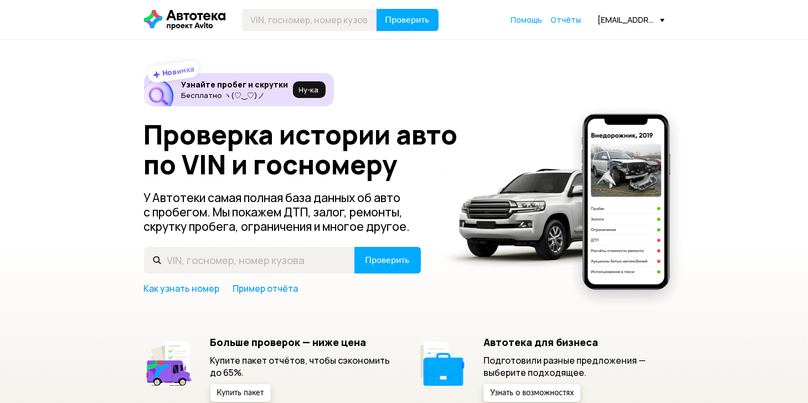
click at [649, 25] on div "[EMAIL_ADDRESS][DOMAIN_NAME]" at bounding box center [631, 19] width 66 height 11
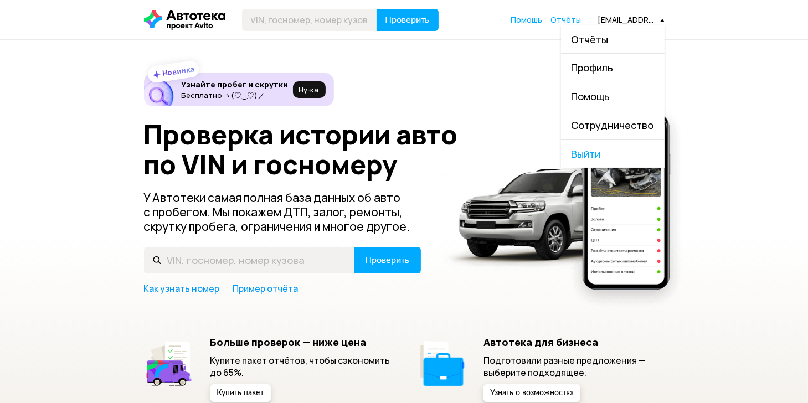
click at [649, 25] on link "Отчёты" at bounding box center [613, 39] width 104 height 28
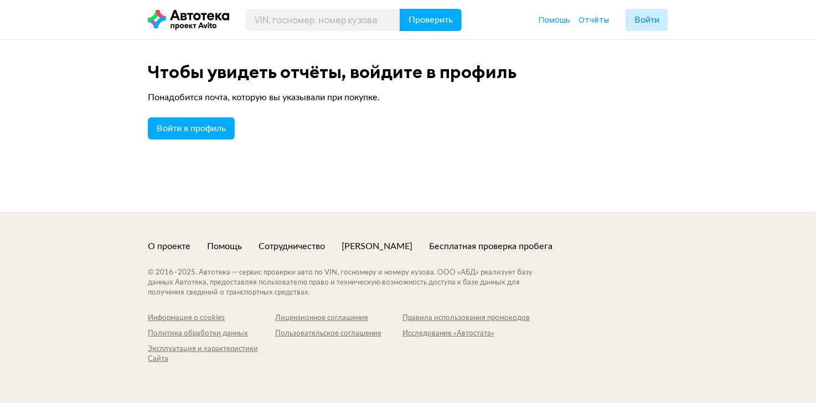
click at [695, 65] on div "Чтобы увидеть отчёты, войдите в профиль Понадобится почта, которую вы указывали…" at bounding box center [408, 126] width 816 height 172
click at [204, 124] on span "Войти в профиль" at bounding box center [191, 128] width 69 height 9
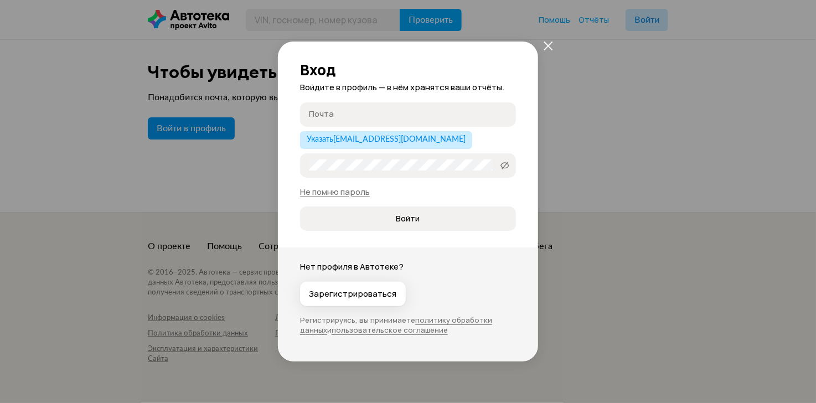
type input "[EMAIL_ADDRESS][DOMAIN_NAME]"
click at [405, 217] on span "Войти" at bounding box center [408, 218] width 24 height 11
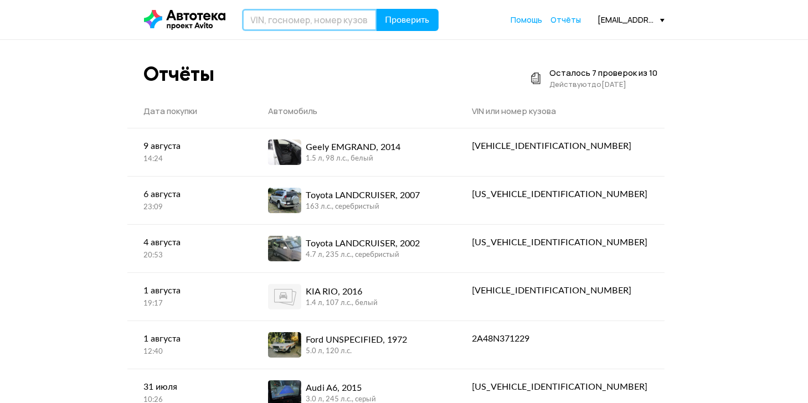
click at [285, 24] on input "text" at bounding box center [309, 20] width 135 height 22
paste input "[US_VEHICLE_IDENTIFICATION_NUMBER]"
type input "[US_VEHICLE_IDENTIFICATION_NUMBER]"
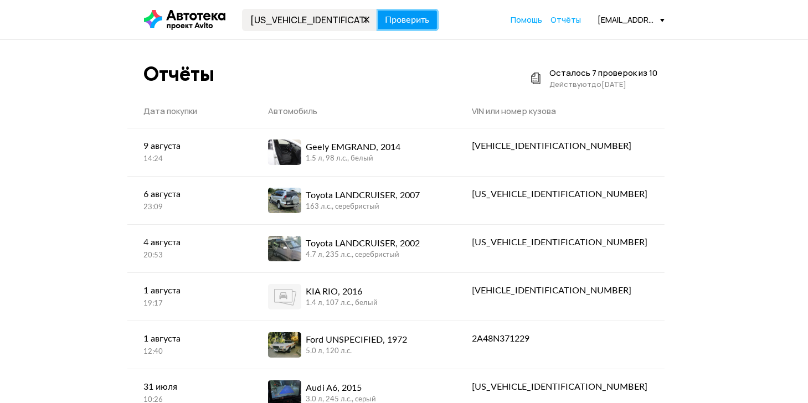
click at [414, 24] on span "Проверить" at bounding box center [408, 20] width 44 height 9
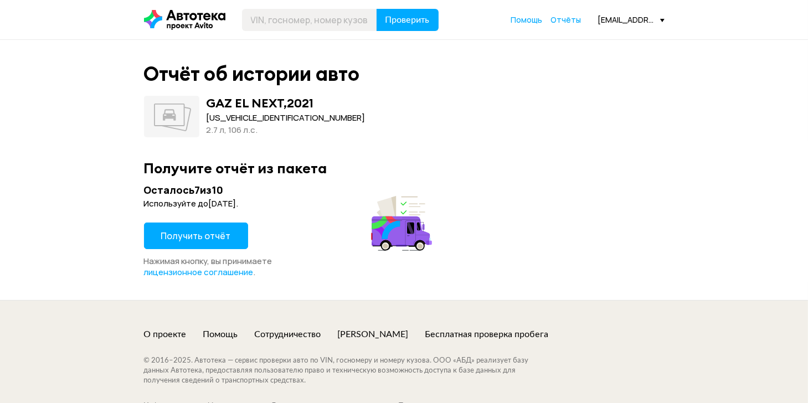
click at [220, 230] on span "Получить отчёт" at bounding box center [196, 236] width 70 height 12
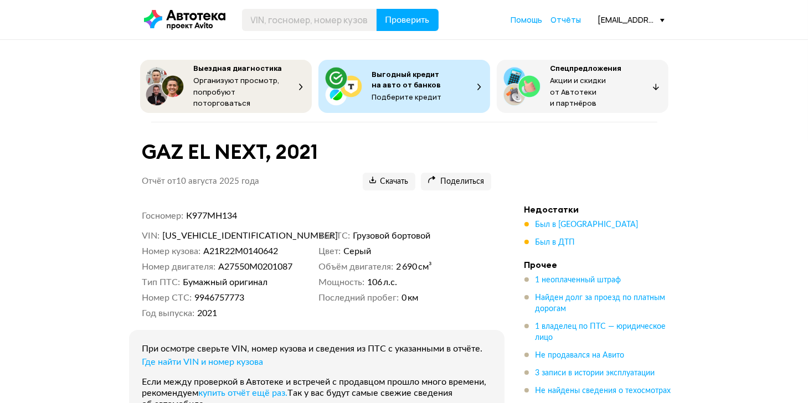
click at [347, 285] on div "VIN [US_VEHICLE_IDENTIFICATION_NUMBER] Номер кузова A21R22M0140642 Номер двигат…" at bounding box center [316, 274] width 349 height 89
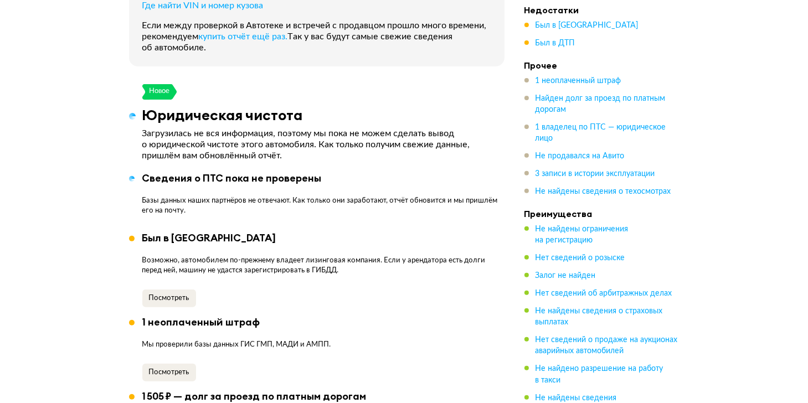
scroll to position [532, 0]
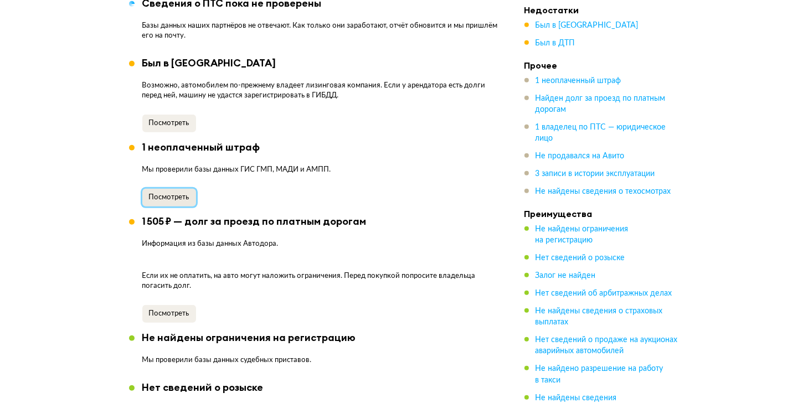
click at [182, 194] on span "Посмотреть" at bounding box center [169, 197] width 40 height 7
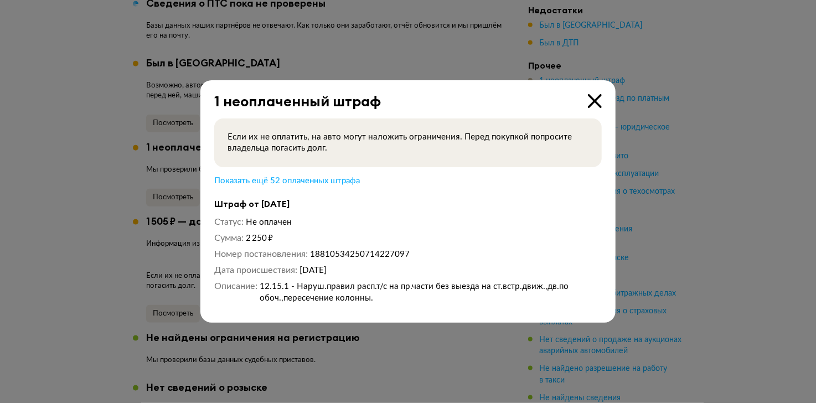
click at [597, 107] on icon at bounding box center [595, 101] width 14 height 14
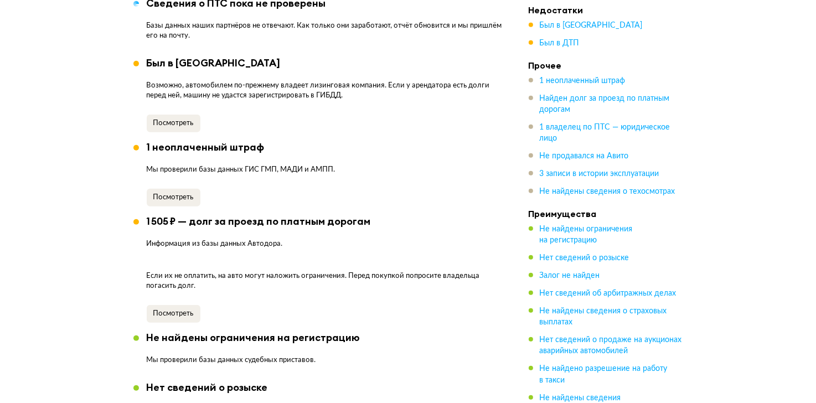
scroll to position [633, 0]
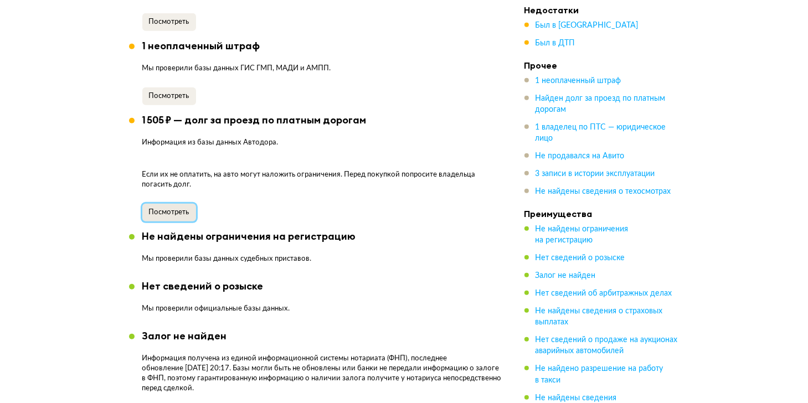
click at [186, 210] on span "Посмотреть" at bounding box center [169, 212] width 40 height 7
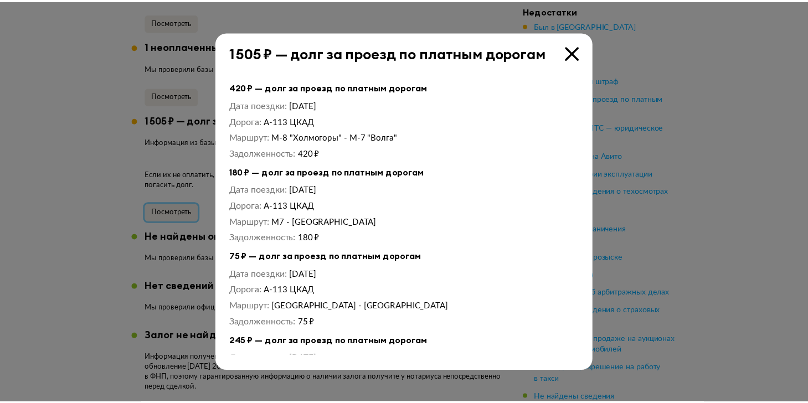
scroll to position [146, 0]
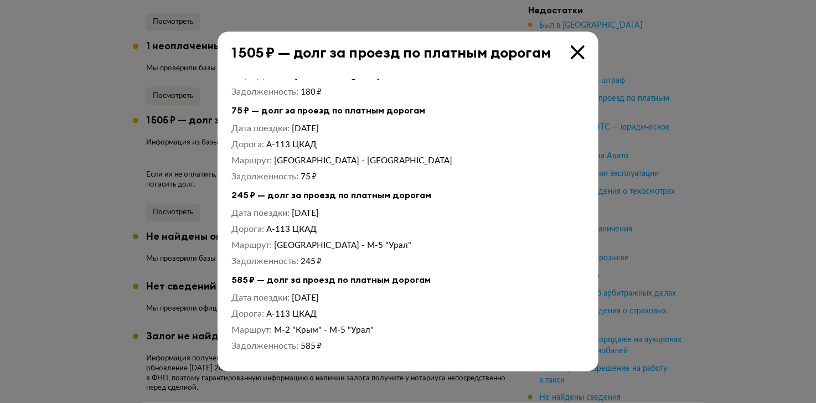
click at [577, 48] on icon at bounding box center [578, 52] width 14 height 14
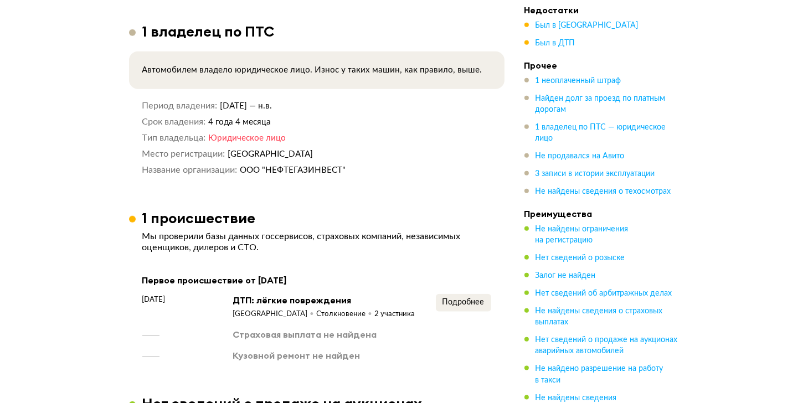
scroll to position [1236, 0]
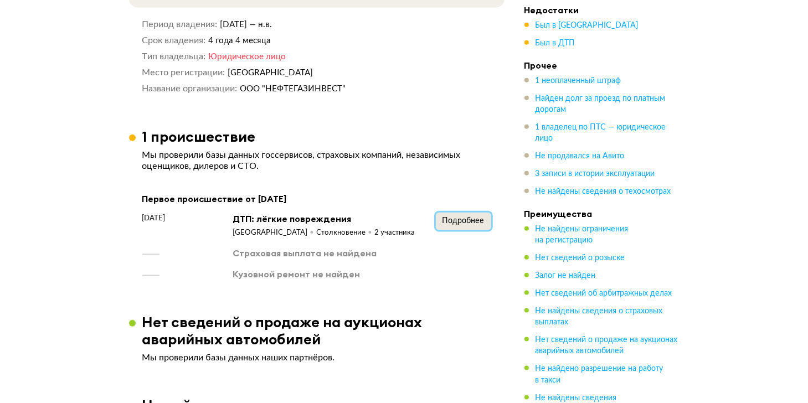
click at [470, 217] on span "Подробнее" at bounding box center [464, 221] width 42 height 8
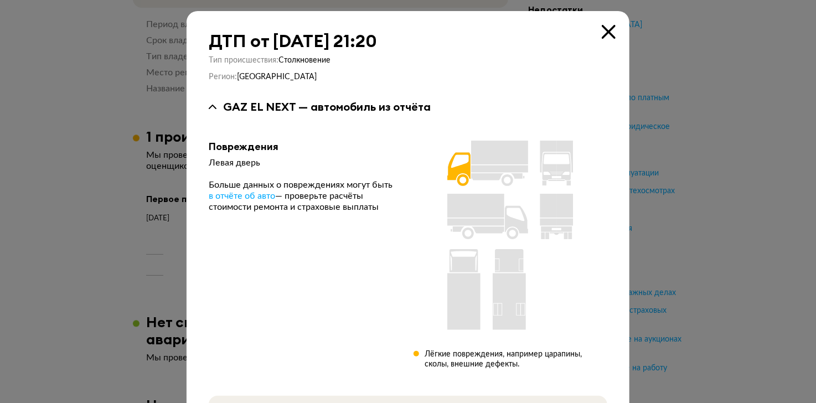
click at [604, 29] on icon at bounding box center [609, 32] width 14 height 14
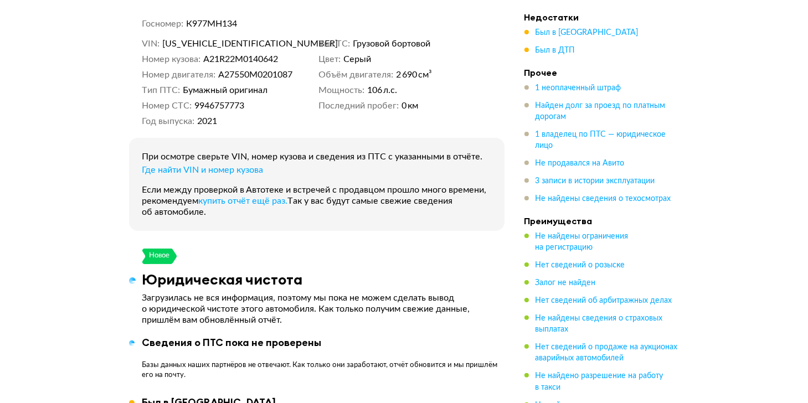
scroll to position [0, 0]
